Goal: Task Accomplishment & Management: Manage account settings

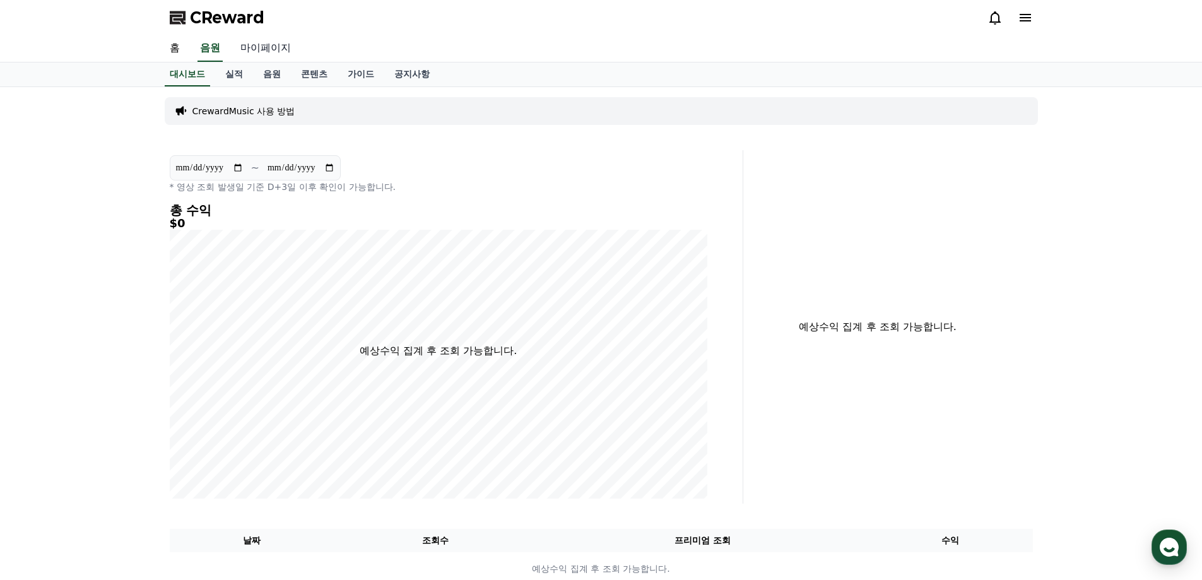
click at [274, 46] on link "마이페이지" at bounding box center [265, 48] width 71 height 26
select select "**********"
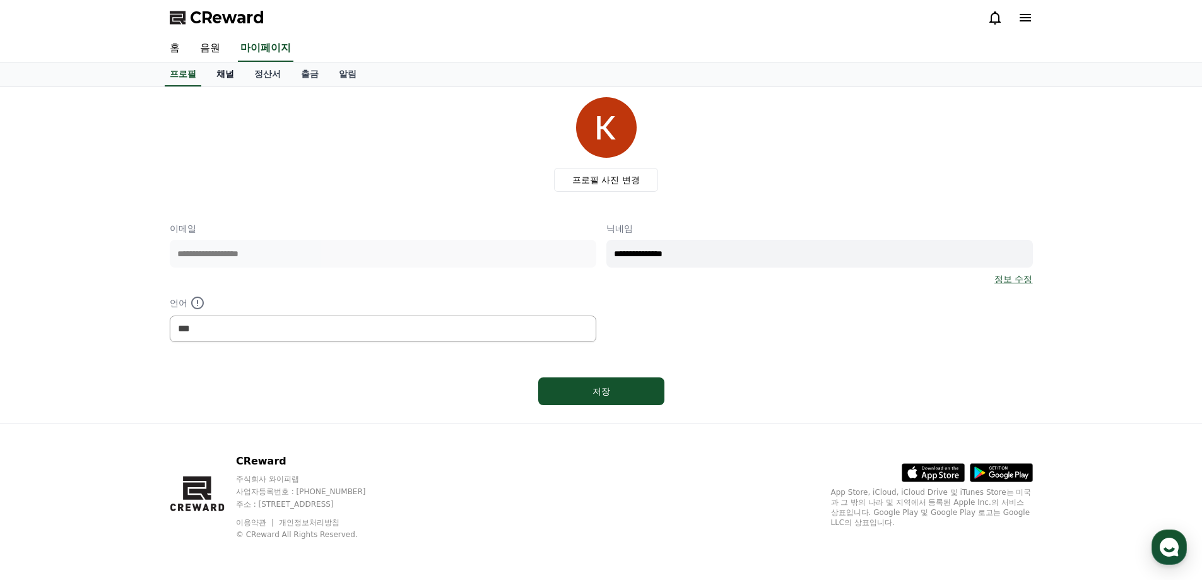
click at [227, 76] on link "채널" at bounding box center [225, 74] width 38 height 24
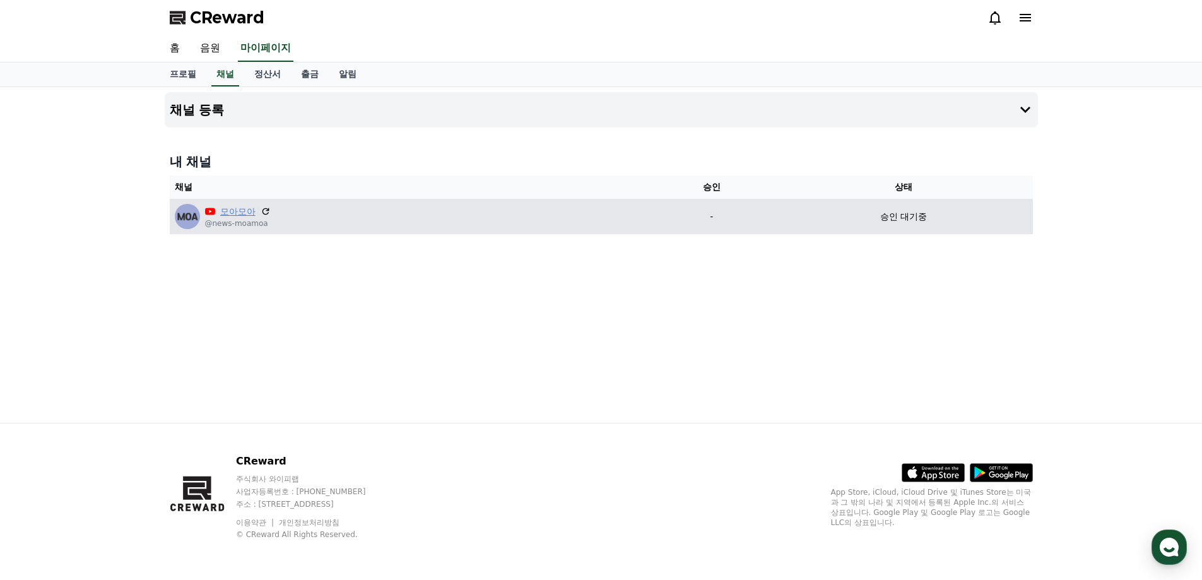
click at [233, 208] on link "모아모아" at bounding box center [237, 211] width 35 height 13
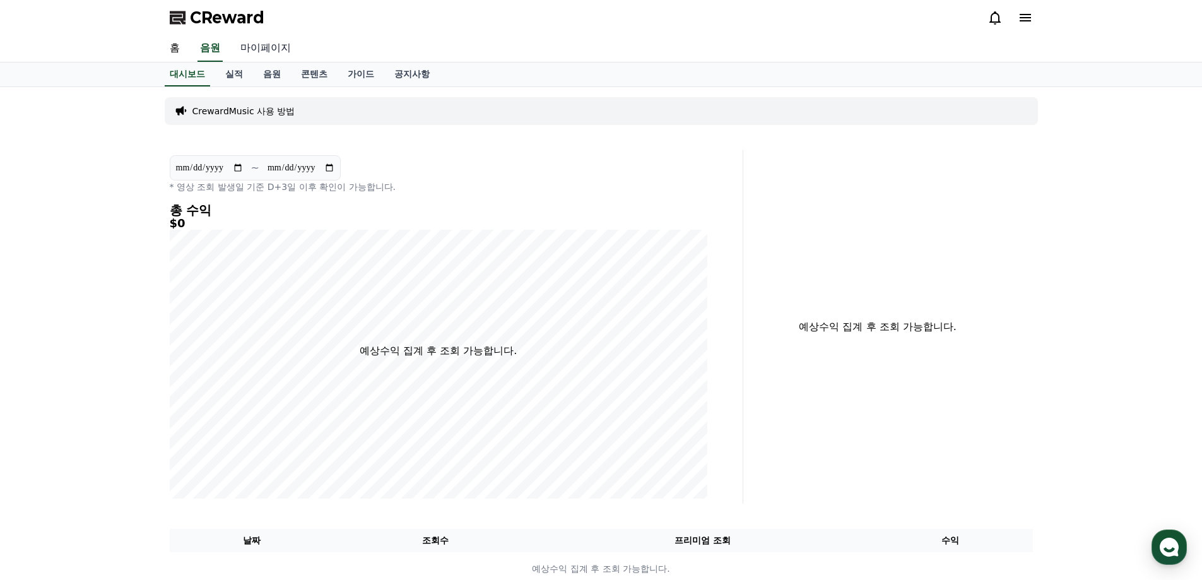
click at [262, 49] on link "마이페이지" at bounding box center [265, 48] width 71 height 26
select select "**********"
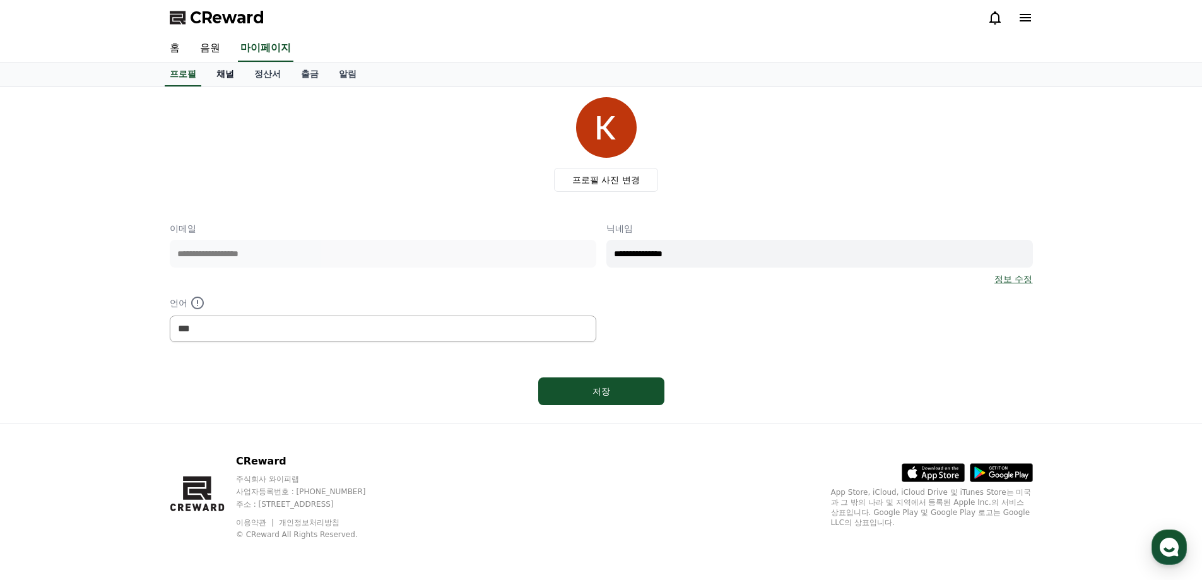
click at [226, 77] on link "채널" at bounding box center [225, 74] width 38 height 24
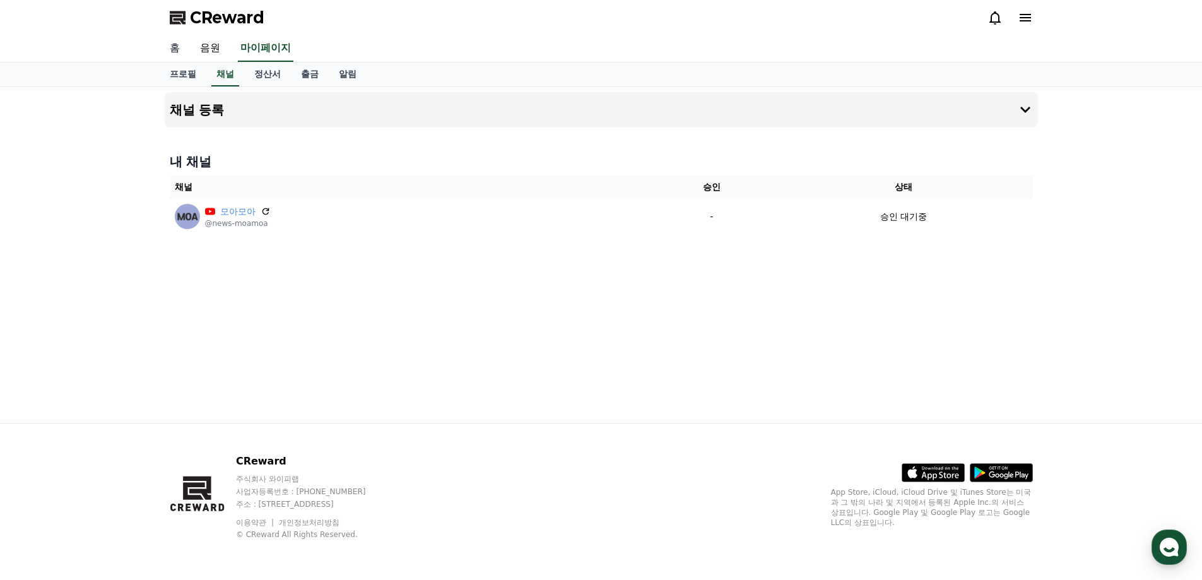
click at [173, 45] on link "홈" at bounding box center [175, 48] width 30 height 26
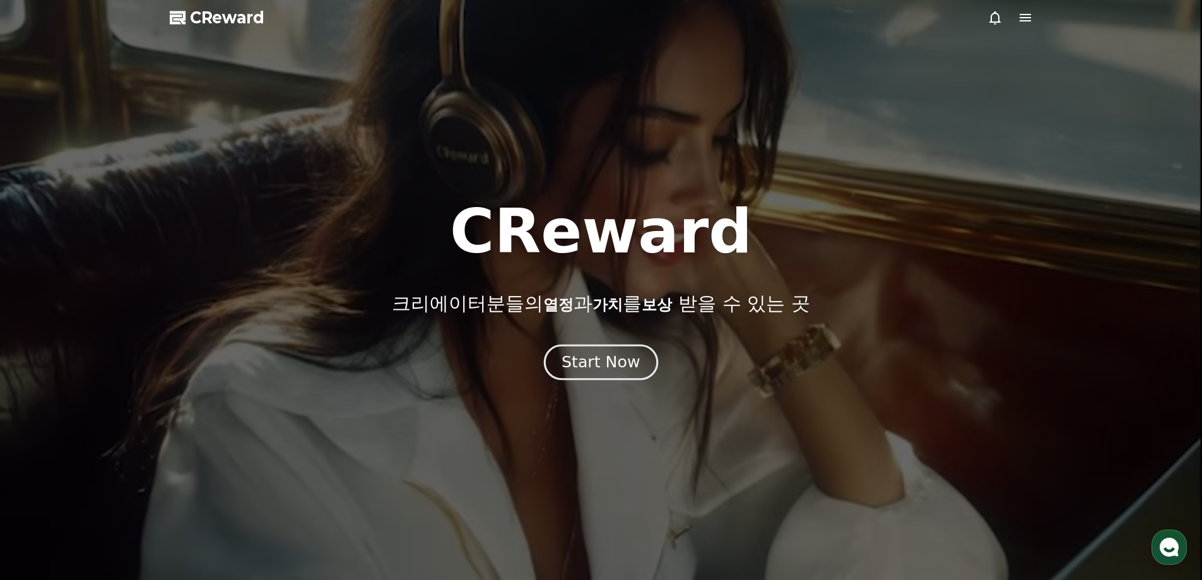
click at [620, 365] on div "Start Now" at bounding box center [600, 361] width 78 height 21
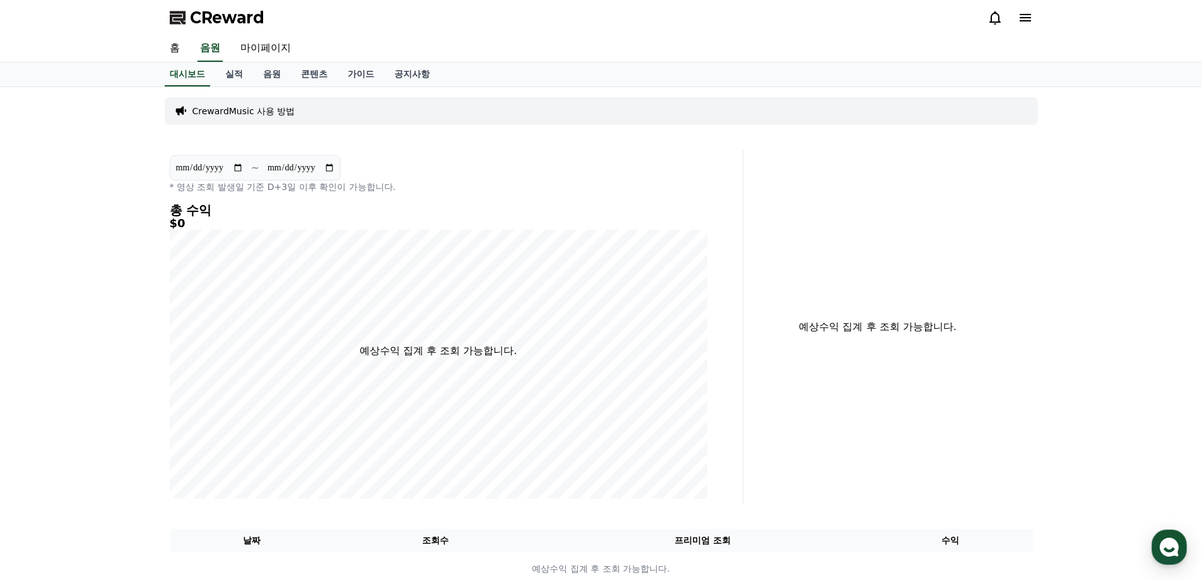
click at [993, 16] on icon at bounding box center [994, 17] width 15 height 15
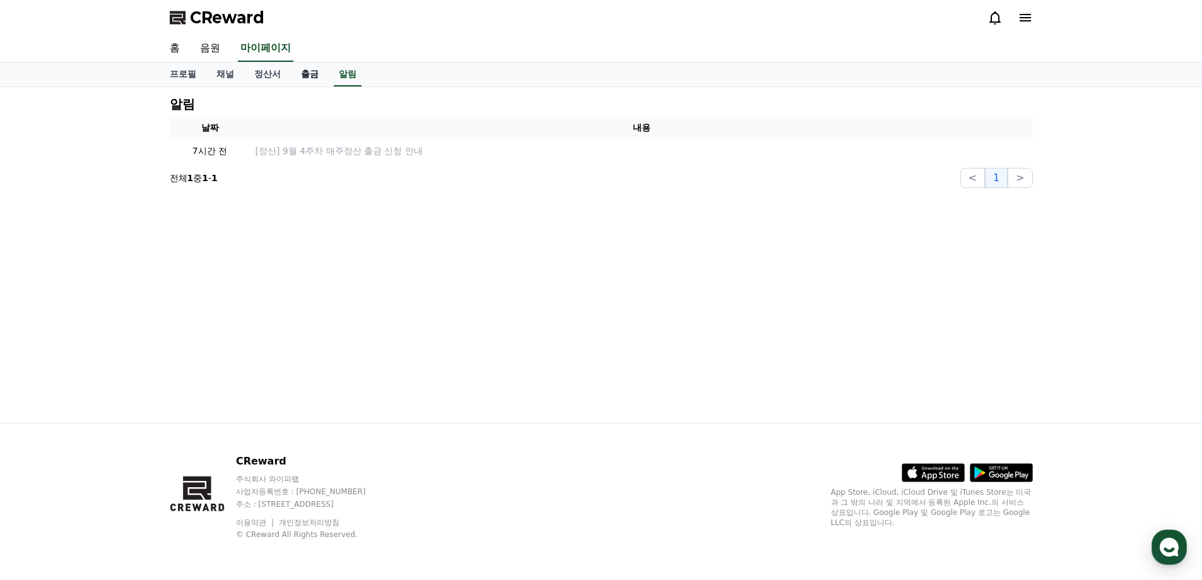
click at [313, 78] on link "출금" at bounding box center [310, 74] width 38 height 24
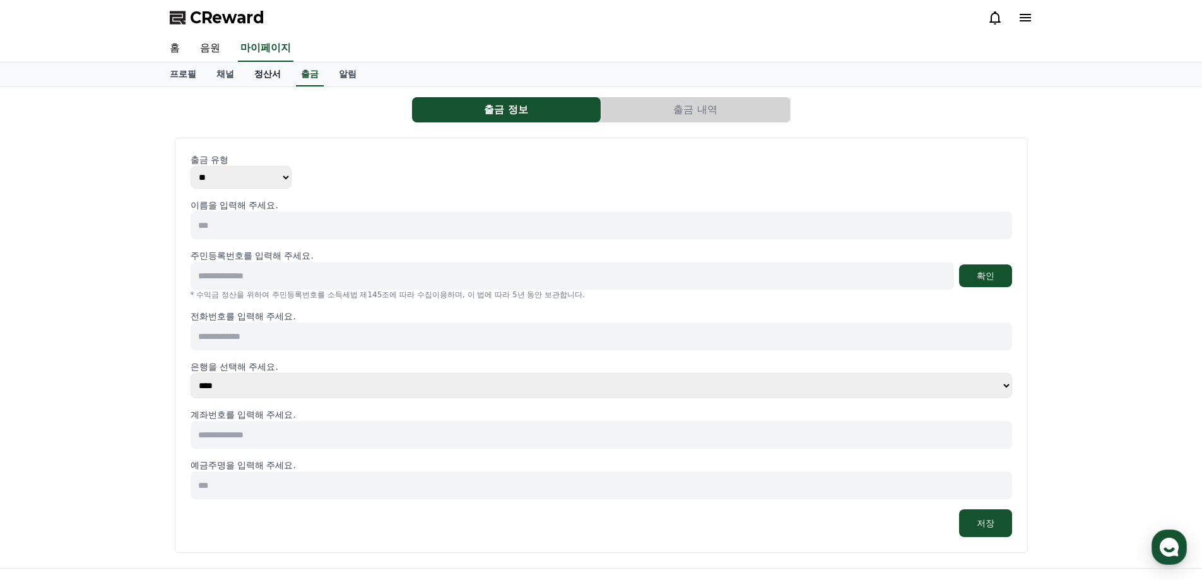
click at [273, 74] on link "정산서" at bounding box center [267, 74] width 47 height 24
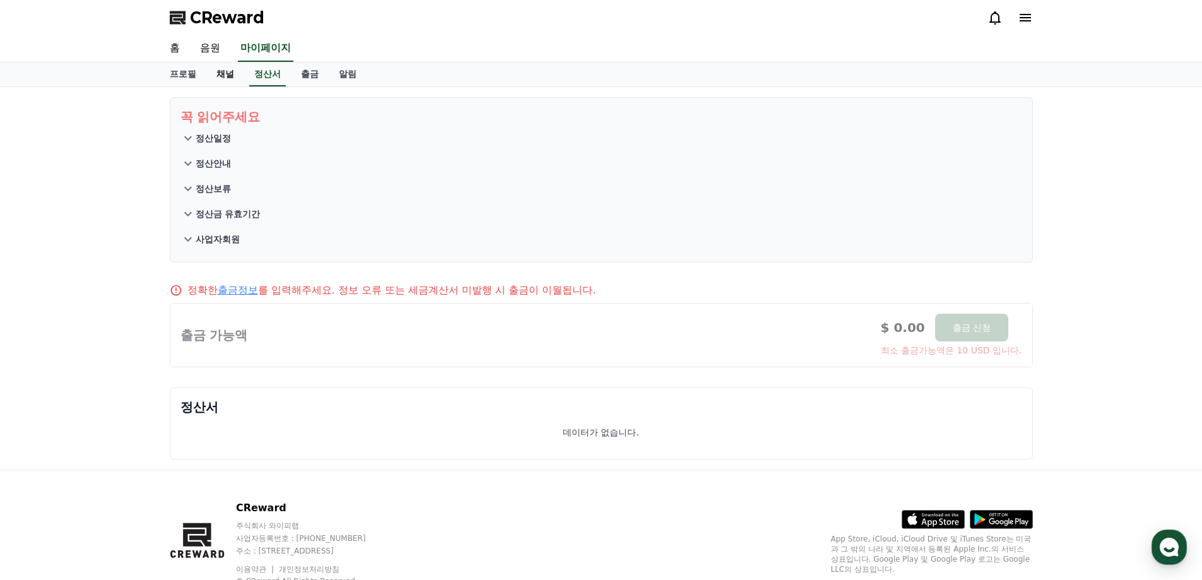
click at [224, 74] on link "채널" at bounding box center [225, 74] width 38 height 24
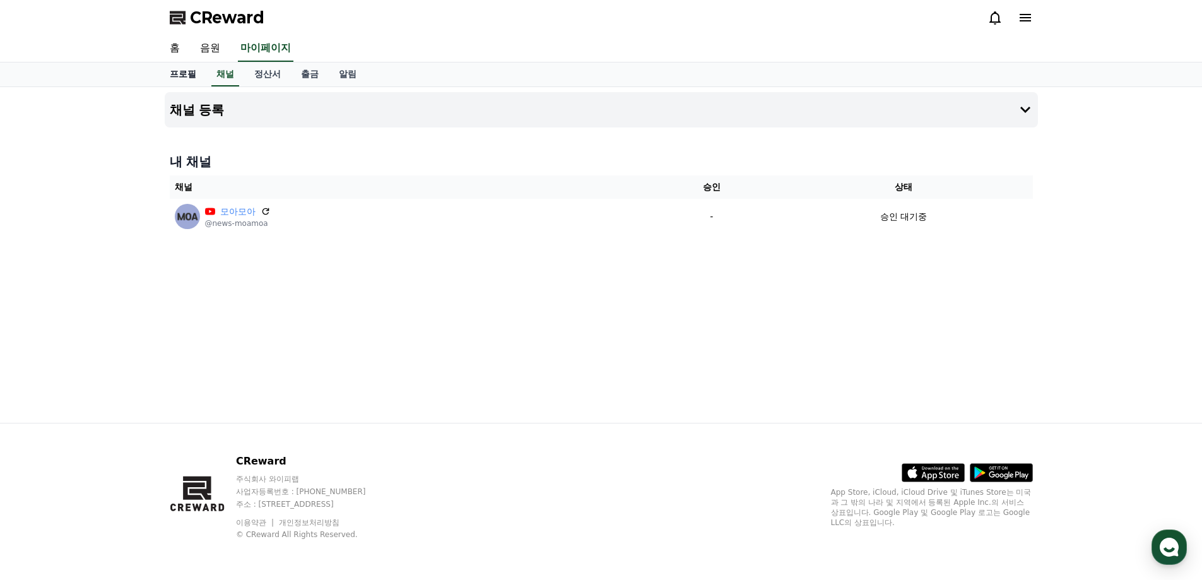
click at [185, 75] on link "프로필" at bounding box center [183, 74] width 47 height 24
select select "**********"
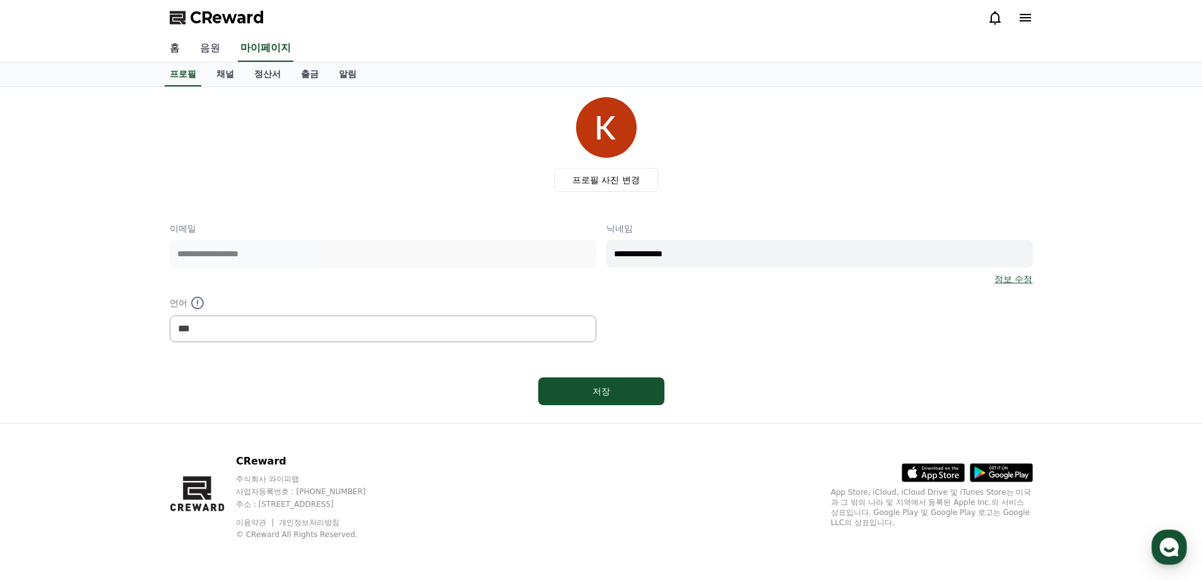
click at [214, 49] on link "음원" at bounding box center [210, 48] width 40 height 26
